Goal: Task Accomplishment & Management: Use online tool/utility

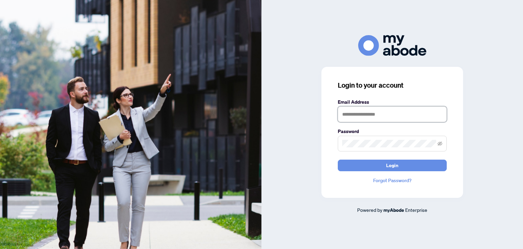
click at [354, 113] on input "text" at bounding box center [392, 114] width 109 height 16
type input "**********"
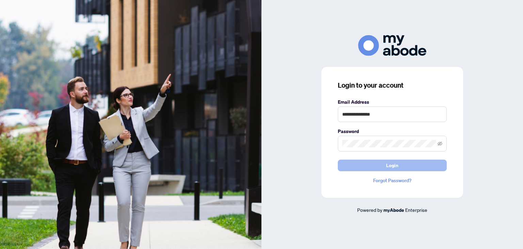
click at [389, 163] on span "Login" at bounding box center [392, 165] width 12 height 11
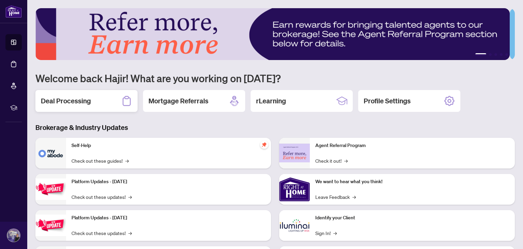
click at [80, 100] on h2 "Deal Processing" at bounding box center [66, 101] width 50 height 10
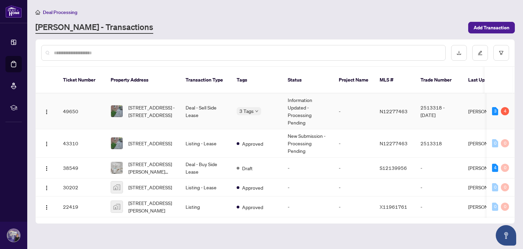
click at [286, 105] on td "Information Updated - Processing Pending" at bounding box center [307, 111] width 51 height 36
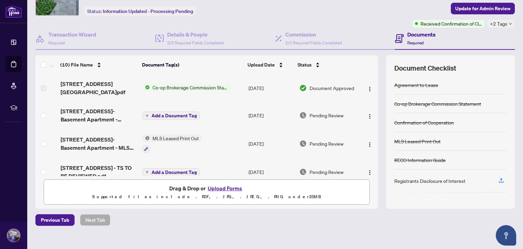
scroll to position [46, 0]
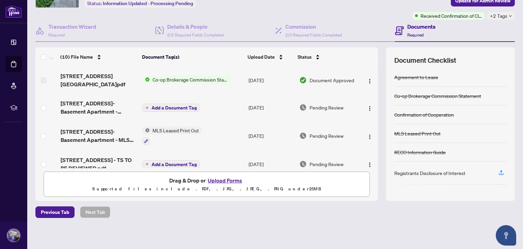
click at [227, 179] on button "Upload Forms" at bounding box center [225, 180] width 38 height 9
